Goal: Information Seeking & Learning: Check status

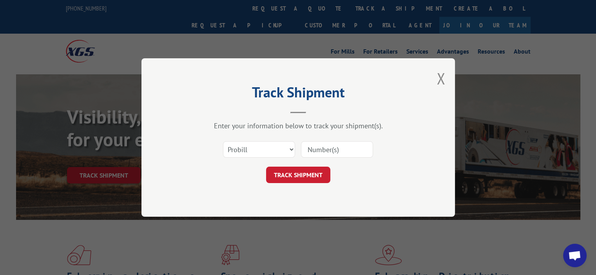
click at [311, 145] on input at bounding box center [337, 149] width 72 height 16
paste input "17612359"
type input "17612359"
click at [294, 170] on button "TRACK SHIPMENT" at bounding box center [298, 175] width 64 height 16
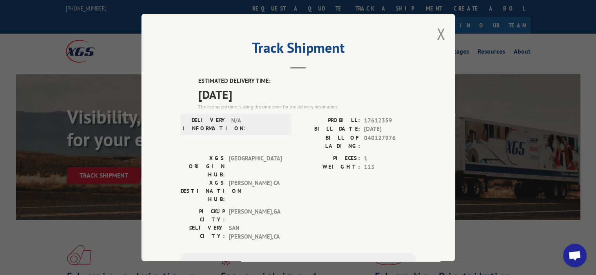
click at [270, 144] on div "DELIVERY INFORMATION: N/A" at bounding box center [236, 135] width 110 height 38
click at [382, 116] on span "17612359" at bounding box center [390, 120] width 52 height 9
copy span "17612359"
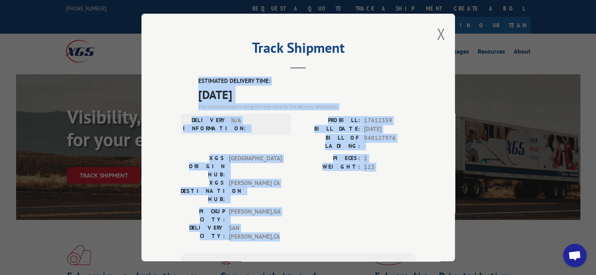
drag, startPoint x: 270, startPoint y: 192, endPoint x: 217, endPoint y: 94, distance: 112.0
click at [175, 80] on div "Track Shipment ESTIMATED DELIVERY TIME: [DATE] The estimated time is using the …" at bounding box center [297, 138] width 313 height 248
copy div "ESTIMATED DELIVERY TIME: [DATE] The estimated time is using the time zone for t…"
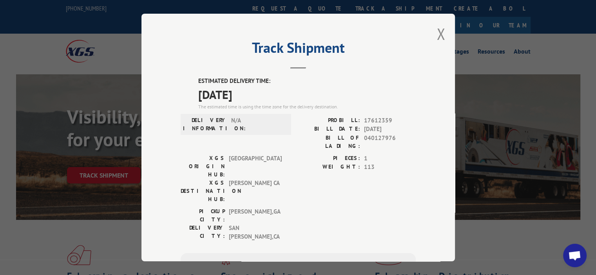
click at [302, 201] on div "ESTIMATED DELIVERY TIME: [DATE] The estimated time is using the time zone for t…" at bounding box center [298, 218] width 235 height 283
click at [436, 33] on button "Close modal" at bounding box center [440, 34] width 9 height 21
